Goal: Transaction & Acquisition: Purchase product/service

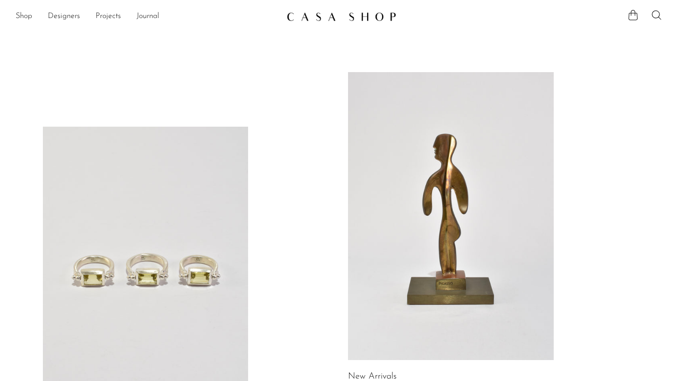
scroll to position [99, 0]
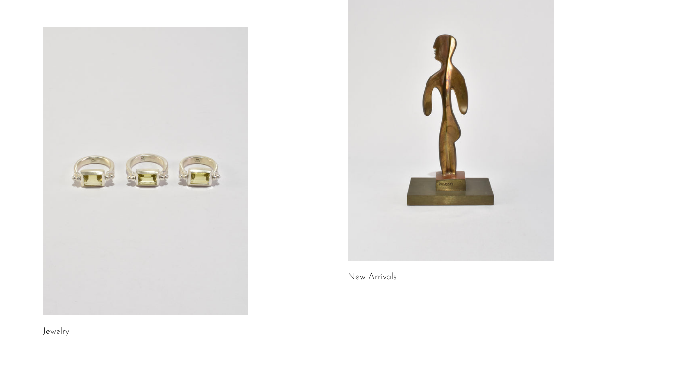
click at [179, 188] on link at bounding box center [146, 171] width 206 height 288
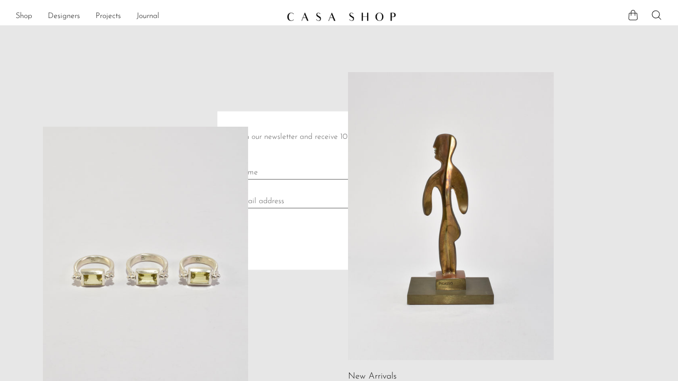
scroll to position [0, 0]
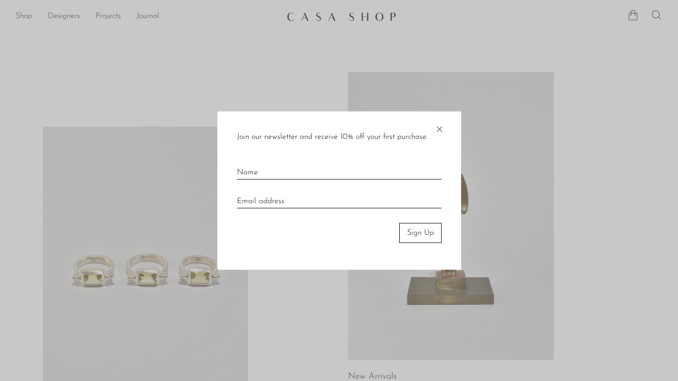
click at [440, 129] on span "×" at bounding box center [439, 127] width 10 height 31
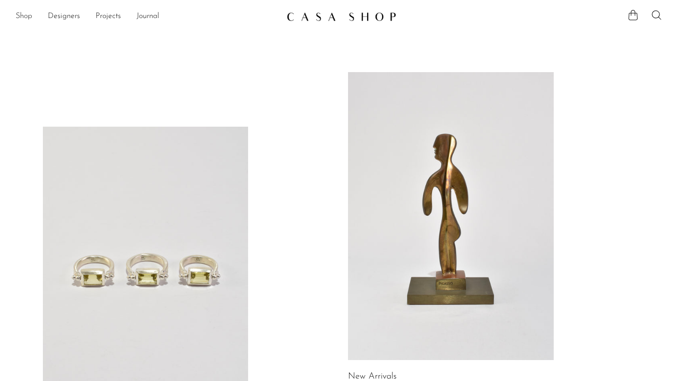
click at [20, 16] on link "Shop" at bounding box center [24, 16] width 17 height 13
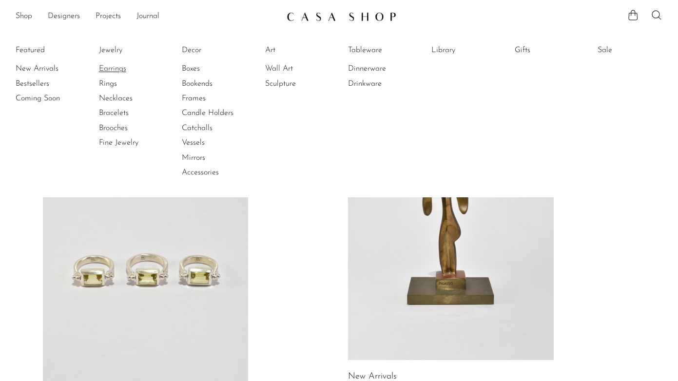
click at [112, 68] on link "Earrings" at bounding box center [135, 68] width 73 height 11
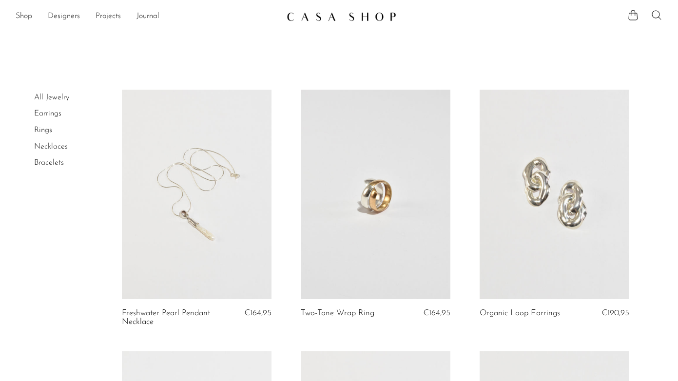
click at [655, 10] on icon at bounding box center [657, 15] width 12 height 12
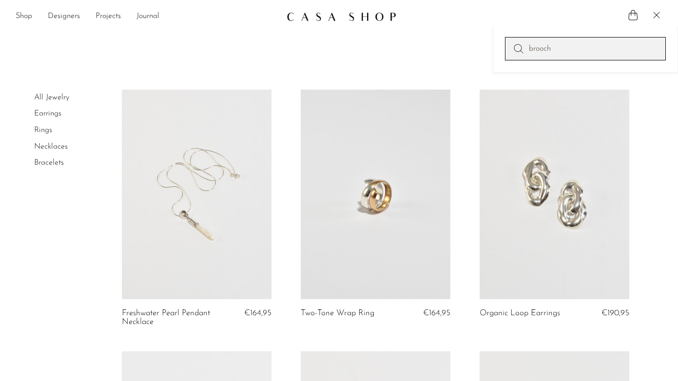
type input "brooch"
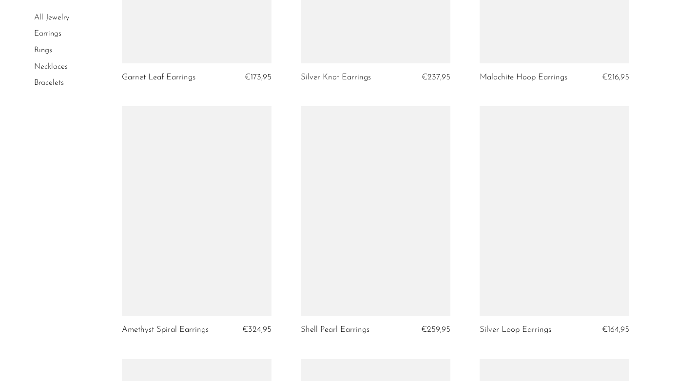
scroll to position [2561, 0]
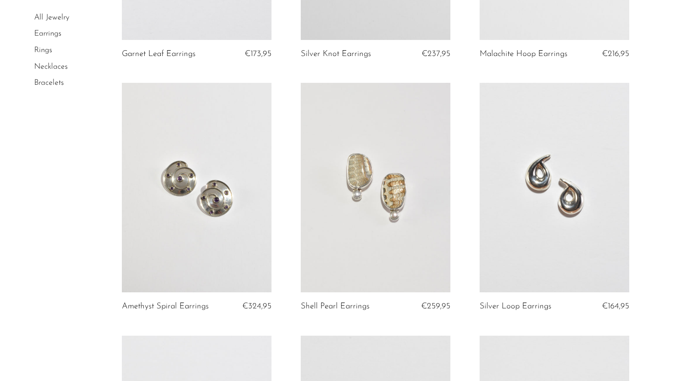
click at [367, 133] on link at bounding box center [376, 188] width 150 height 210
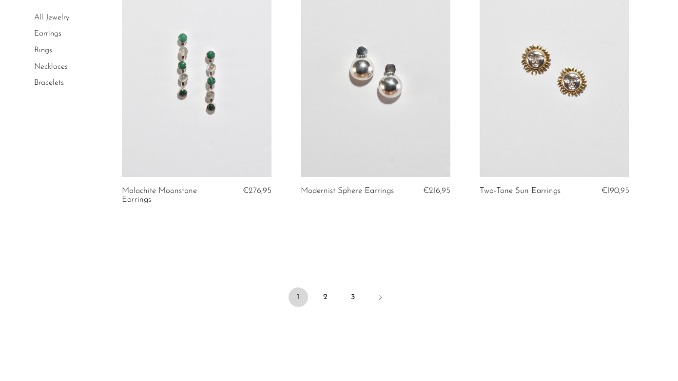
scroll to position [2979, 0]
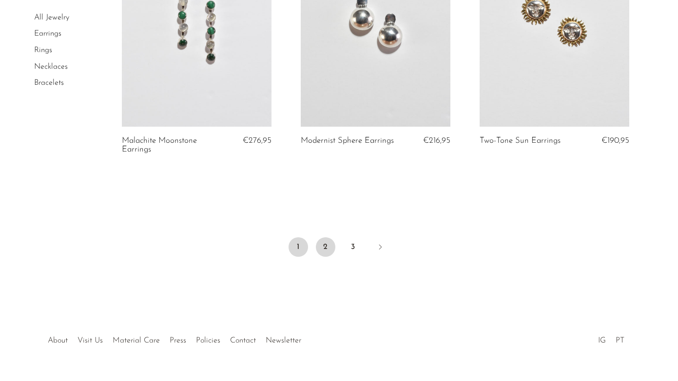
click at [324, 237] on link "2" at bounding box center [325, 246] width 19 height 19
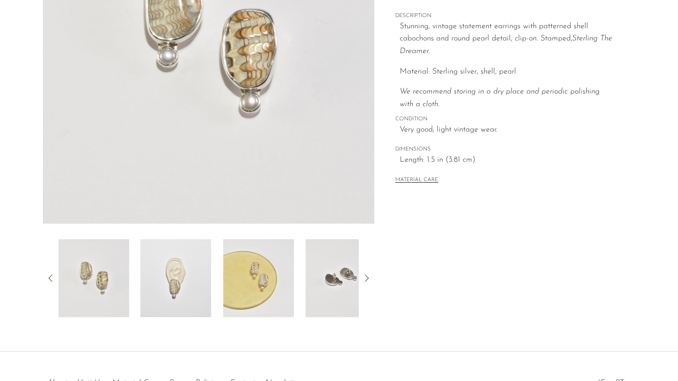
scroll to position [221, 0]
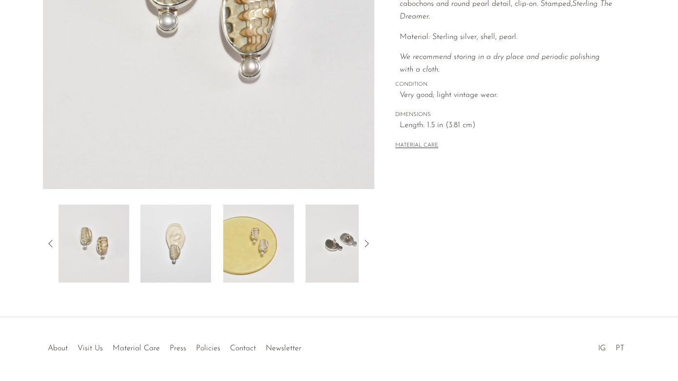
click at [277, 232] on img at bounding box center [258, 244] width 71 height 78
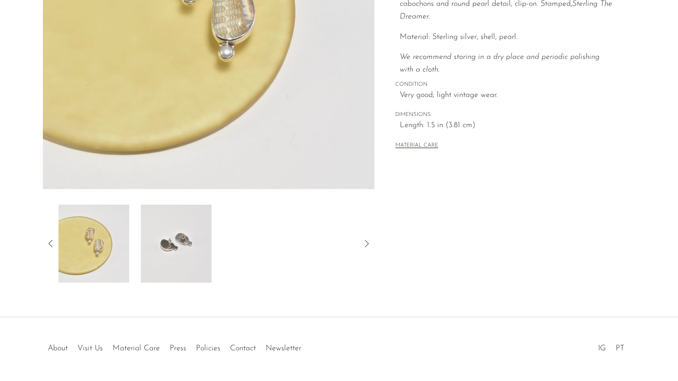
scroll to position [215, 0]
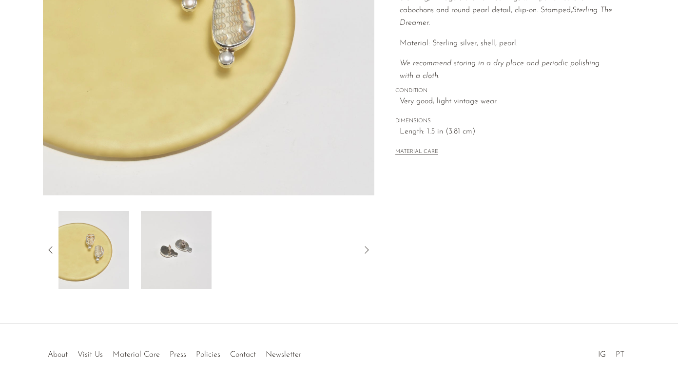
click at [43, 249] on div at bounding box center [209, 250] width 332 height 78
click at [49, 249] on icon at bounding box center [51, 250] width 12 height 12
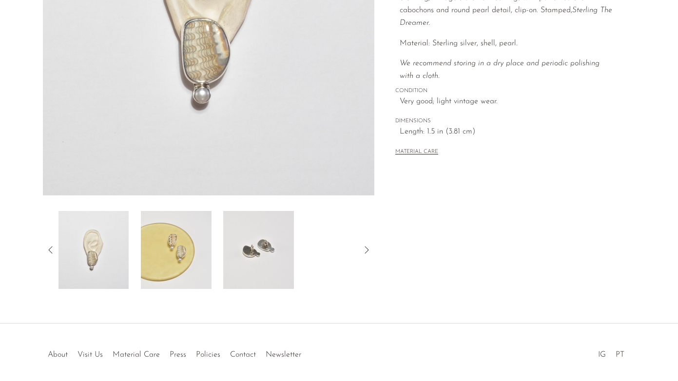
click at [100, 243] on img at bounding box center [93, 250] width 71 height 78
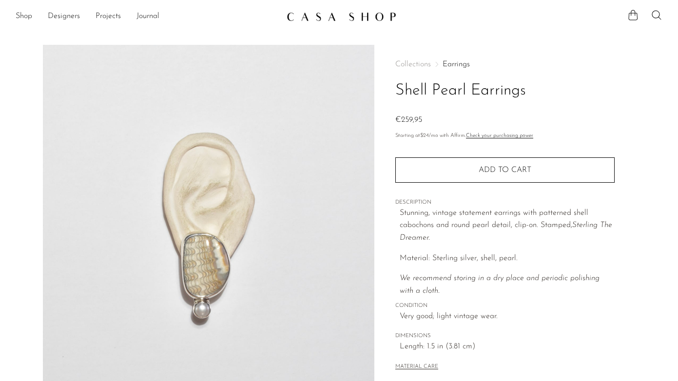
scroll to position [0, 0]
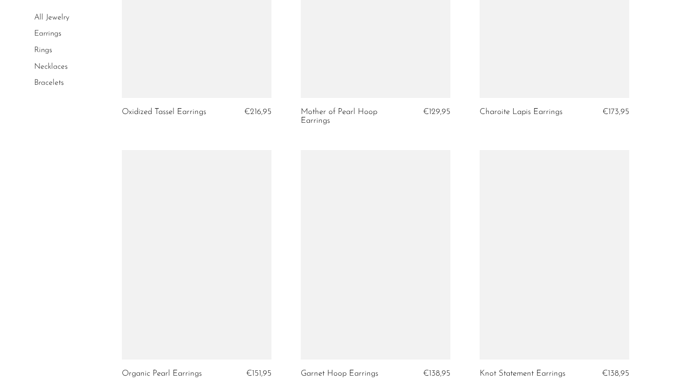
scroll to position [2895, 0]
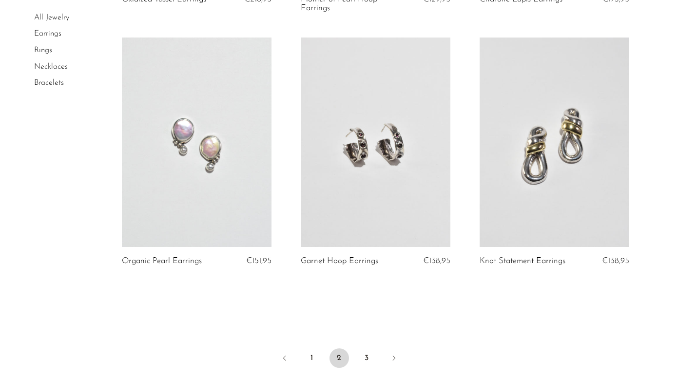
click at [395, 147] on link at bounding box center [376, 143] width 150 height 210
click at [364, 356] on link "3" at bounding box center [366, 357] width 19 height 19
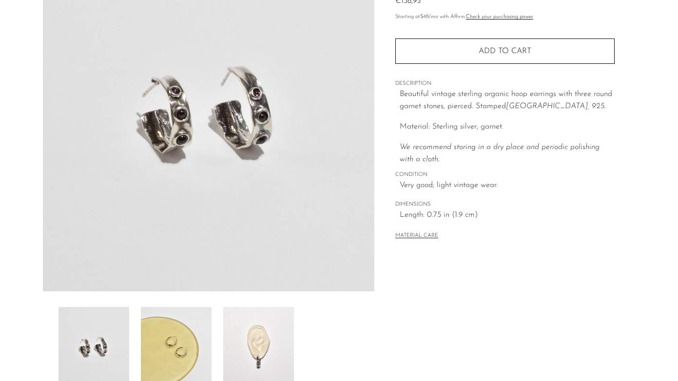
scroll to position [119, 0]
click at [249, 357] on img at bounding box center [258, 346] width 71 height 78
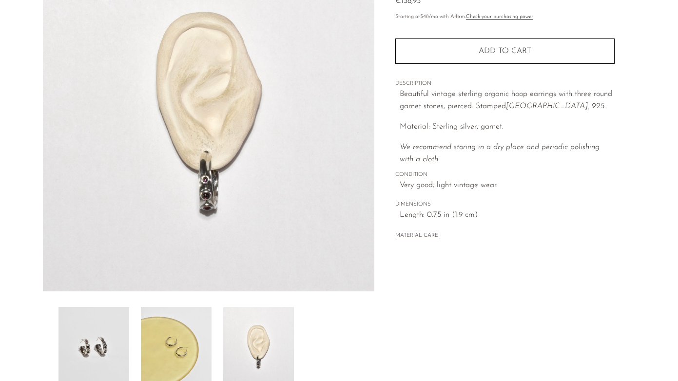
click at [172, 345] on img at bounding box center [176, 346] width 71 height 78
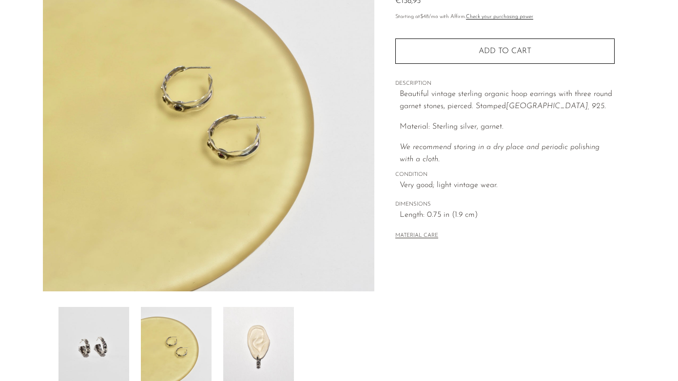
click at [232, 346] on img at bounding box center [258, 346] width 71 height 78
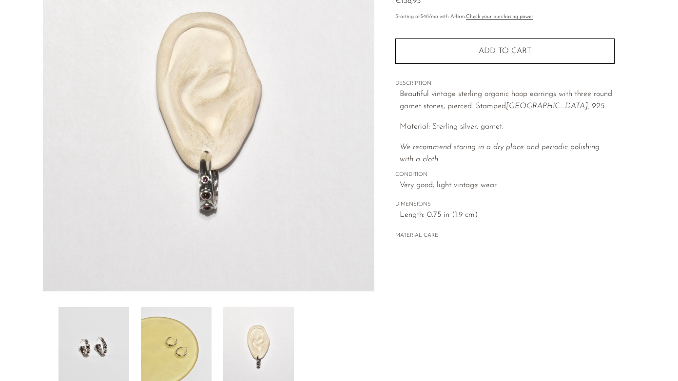
click at [104, 353] on img at bounding box center [93, 346] width 71 height 78
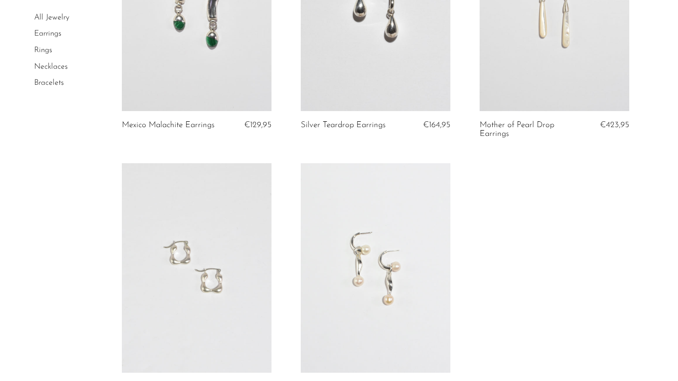
scroll to position [365, 0]
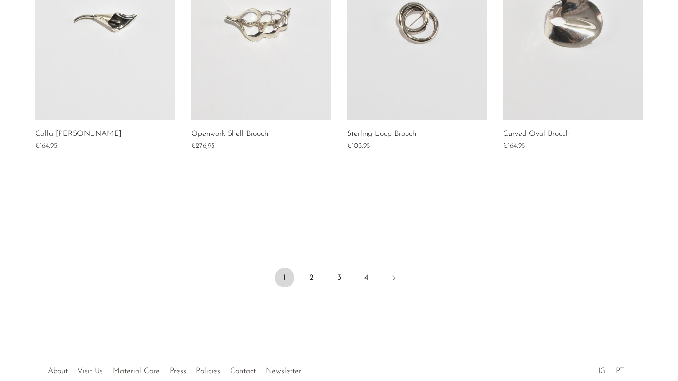
scroll to position [785, 0]
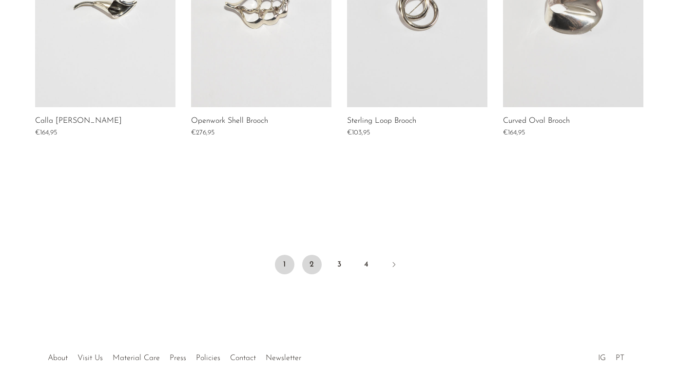
click at [312, 259] on link "2" at bounding box center [311, 264] width 19 height 19
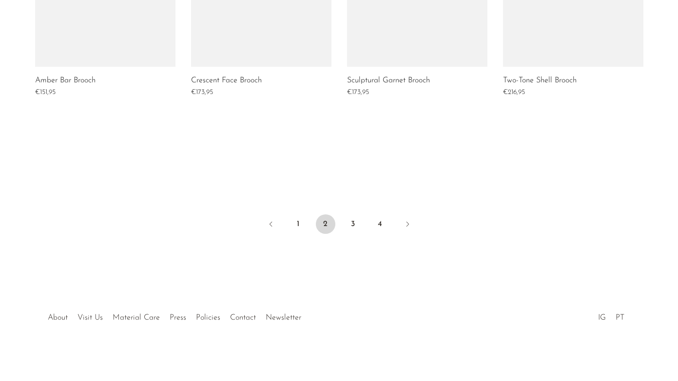
scroll to position [825, 0]
